Goal: Transaction & Acquisition: Purchase product/service

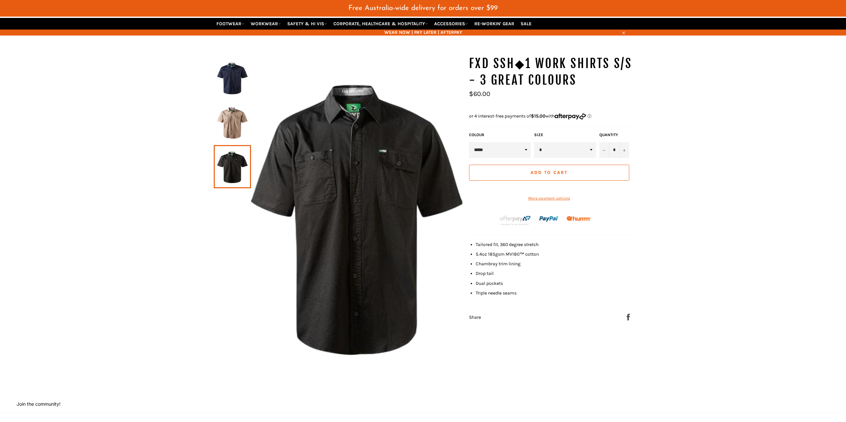
scroll to position [66, 0]
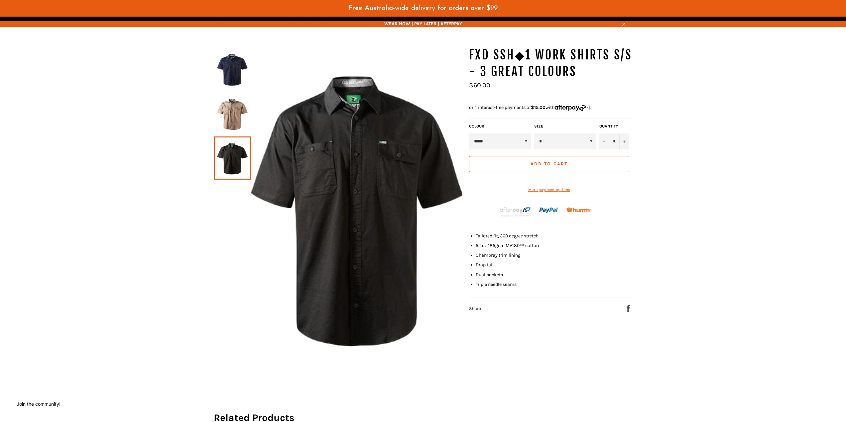
click at [587, 142] on select "* * * ** *** ****" at bounding box center [565, 142] width 62 height 16
select select "*"
click at [534, 134] on select "* * * ** *** ****" at bounding box center [565, 142] width 62 height 16
click at [551, 164] on span "Add to Cart" at bounding box center [548, 164] width 37 height 6
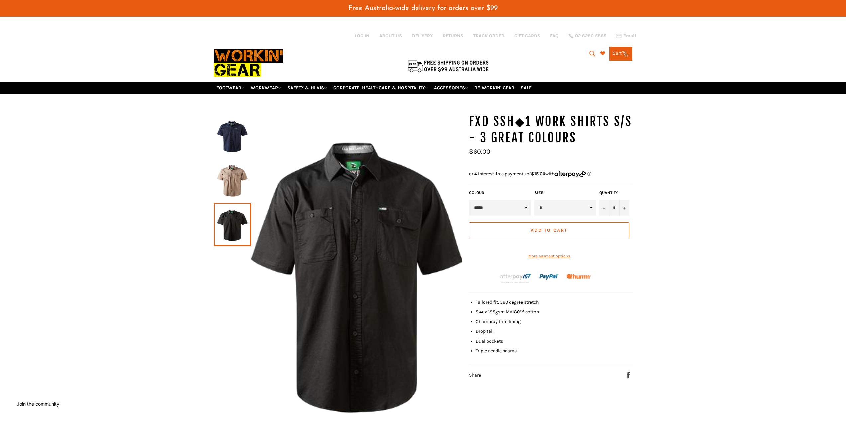
scroll to position [188, 11]
click at [617, 56] on link "Cart Cart 0 items" at bounding box center [620, 54] width 23 height 14
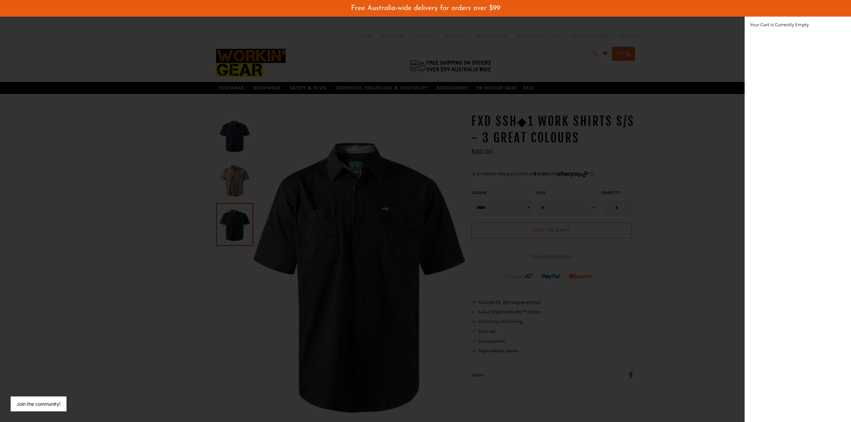
click at [617, 56] on div "modal" at bounding box center [425, 211] width 851 height 422
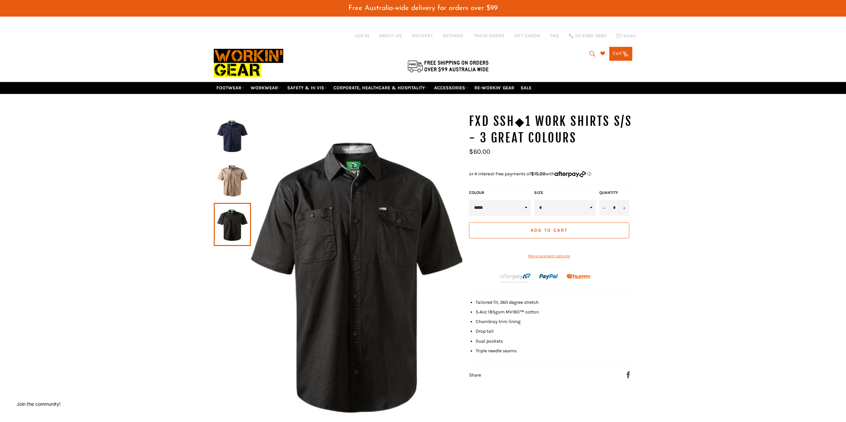
click at [556, 229] on span "Add to Cart" at bounding box center [548, 231] width 37 height 6
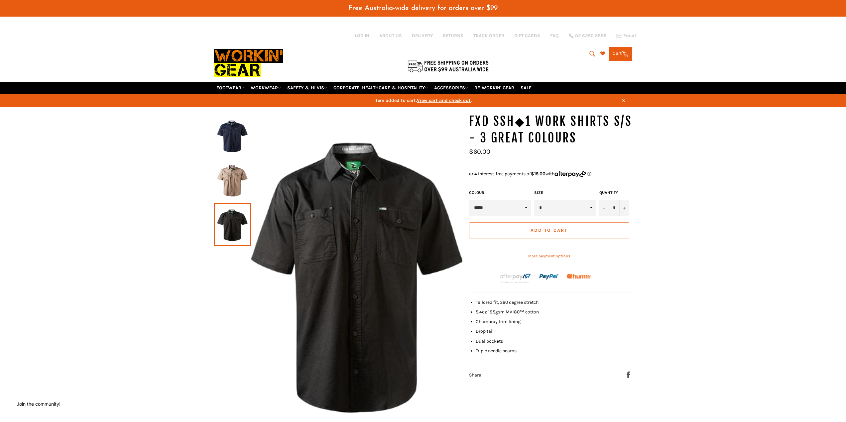
click at [619, 52] on link "Cart Cart 0 items" at bounding box center [620, 54] width 23 height 14
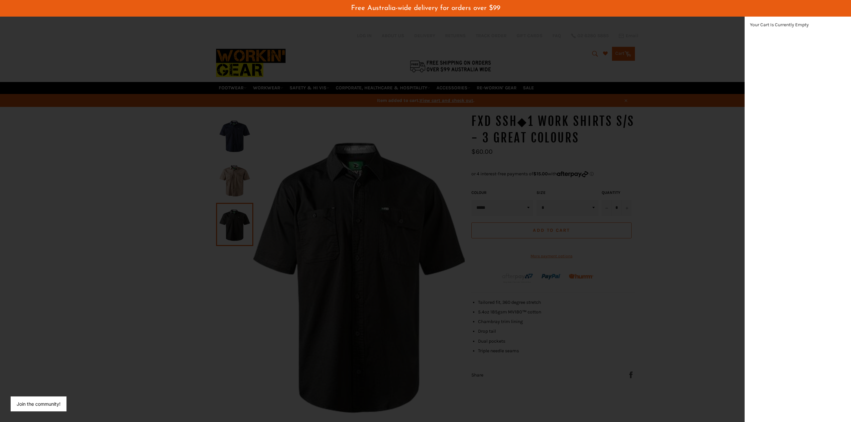
click at [619, 52] on div "modal" at bounding box center [425, 211] width 851 height 422
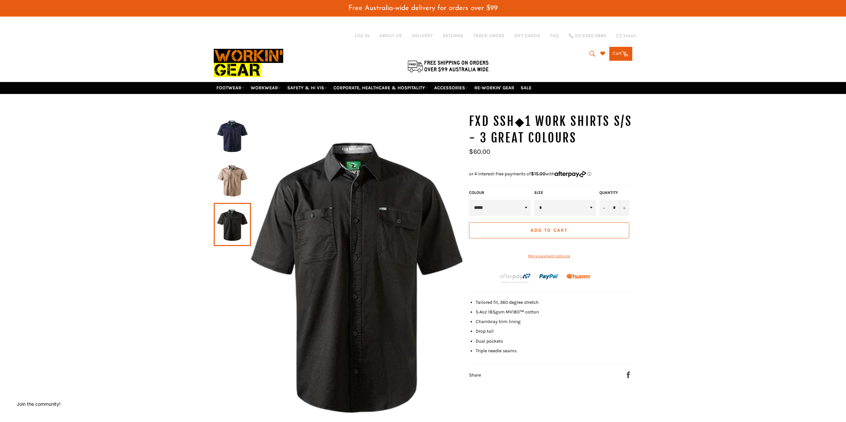
click at [470, 248] on shop-pay-wallet-button at bounding box center [469, 245] width 1 height 6
